Goal: Find specific fact: Find specific fact

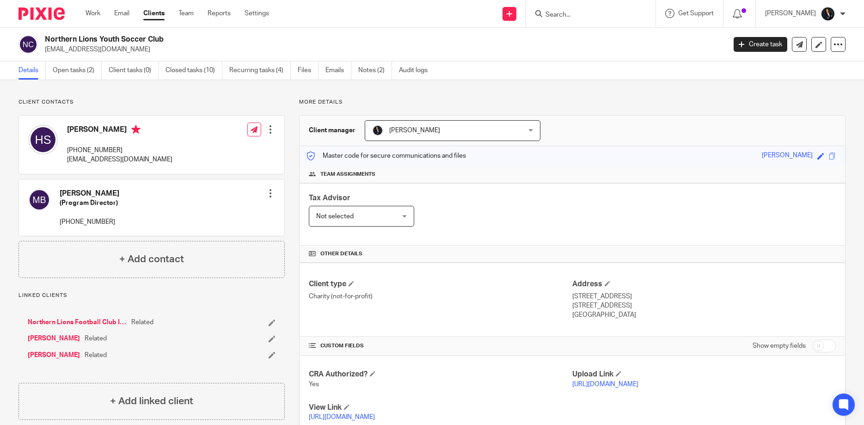
scroll to position [317, 0]
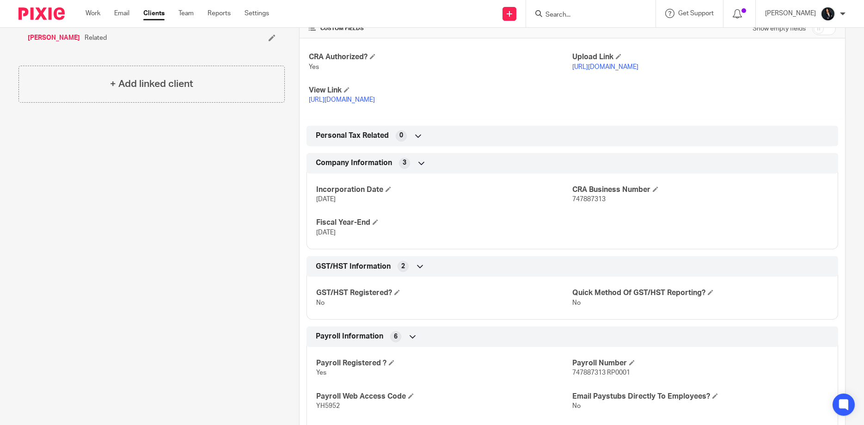
click at [572, 16] on input "Search" at bounding box center [585, 15] width 83 height 8
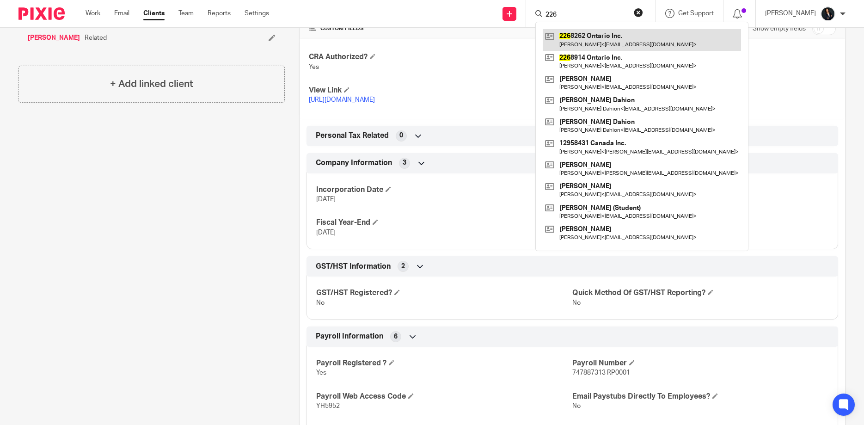
type input "226"
click at [591, 38] on link at bounding box center [642, 39] width 198 height 21
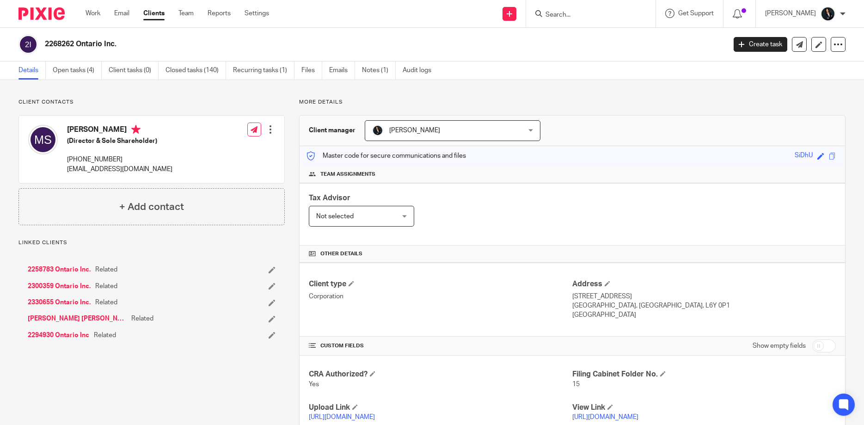
scroll to position [266, 0]
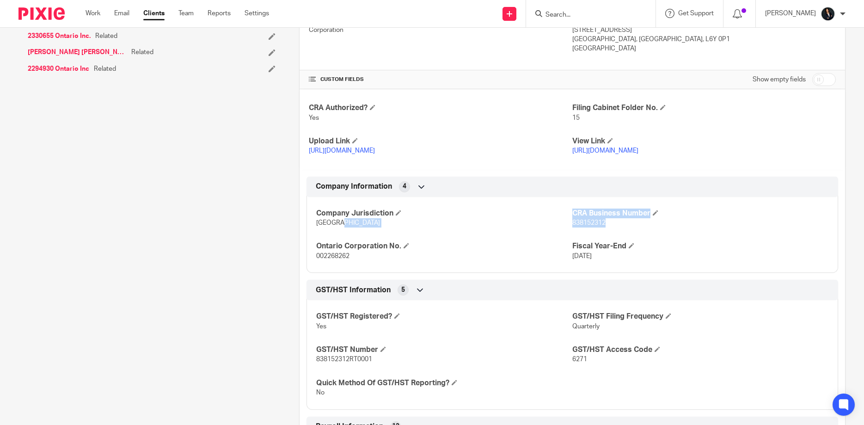
drag, startPoint x: 572, startPoint y: 222, endPoint x: 628, endPoint y: 221, distance: 56.4
click at [628, 221] on div "Company Jurisdiction [GEOGRAPHIC_DATA] CRA Business Number 838152312 Ontario Co…" at bounding box center [572, 231] width 532 height 83
click at [589, 222] on span "838152312" at bounding box center [588, 223] width 33 height 6
drag, startPoint x: 573, startPoint y: 222, endPoint x: 610, endPoint y: 220, distance: 37.5
click at [610, 220] on p "838152312" at bounding box center [700, 222] width 256 height 9
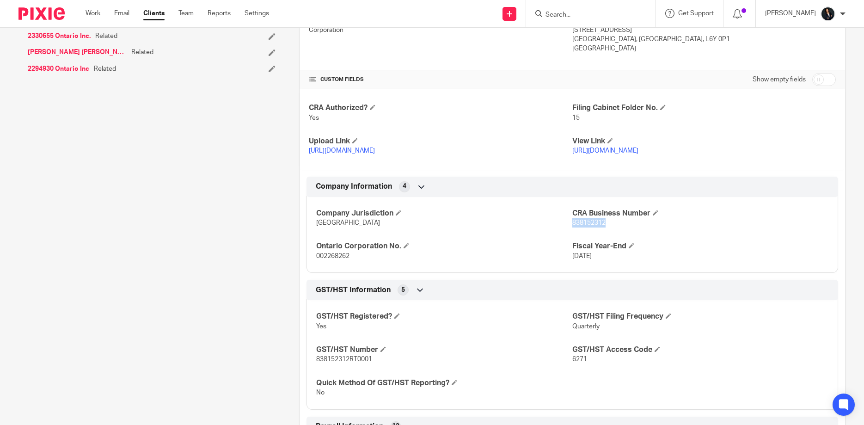
copy span "838152312"
